Goal: Register for event/course

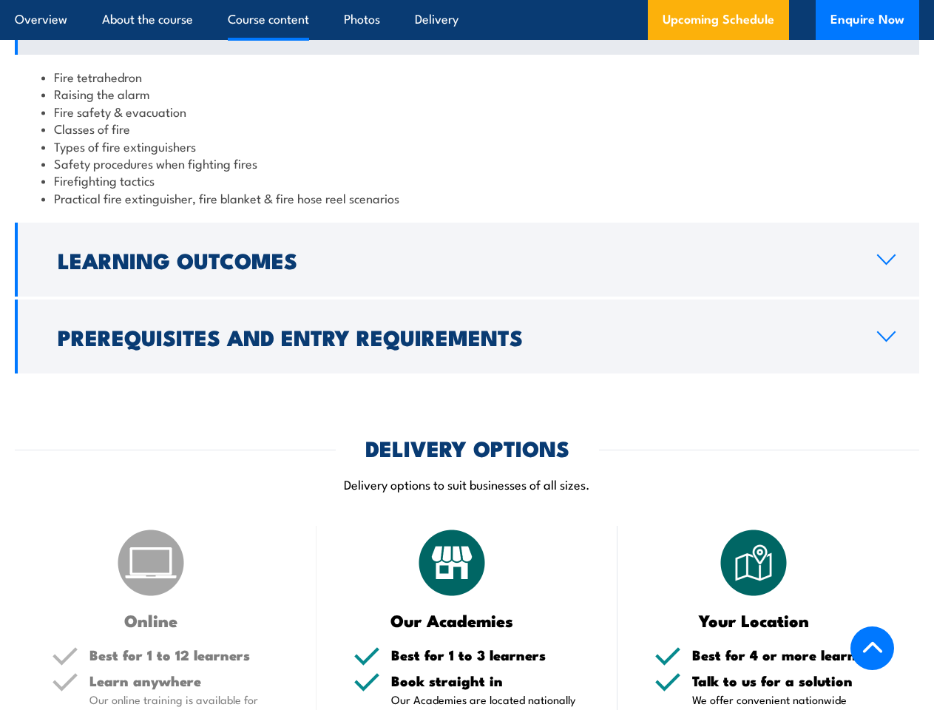
click at [467, 0] on article "Overview About the course Course content Photos Delivery Upcoming Schedule Enqu…" at bounding box center [467, 20] width 905 height 40
click at [467, 269] on h2 "Learning Outcomes" at bounding box center [456, 259] width 796 height 19
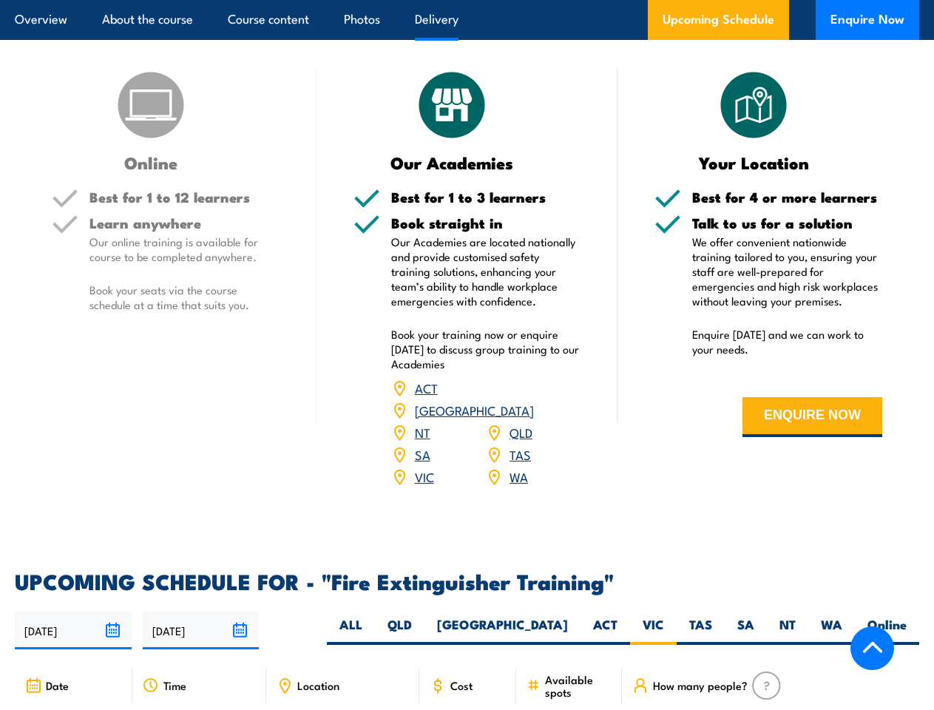
click at [467, 0] on article "Overview About the course Course content Photos Delivery Upcoming Schedule Enqu…" at bounding box center [467, 20] width 905 height 40
click at [73, 627] on input "[DATE]" at bounding box center [73, 631] width 117 height 38
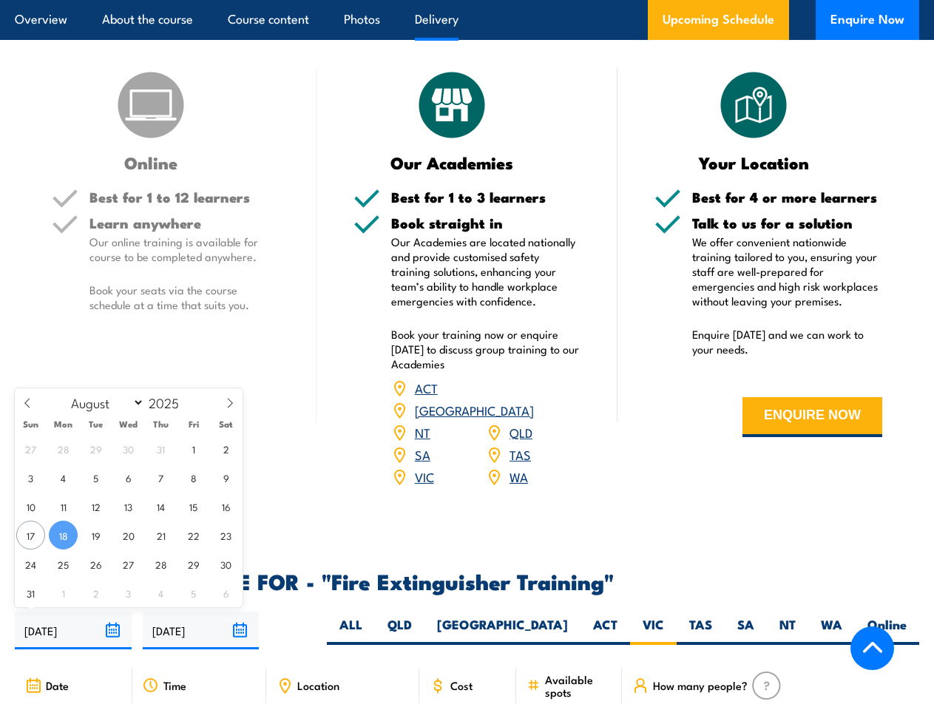
click at [201, 627] on input "[DATE]" at bounding box center [201, 631] width 117 height 38
